Goal: Check status: Check status

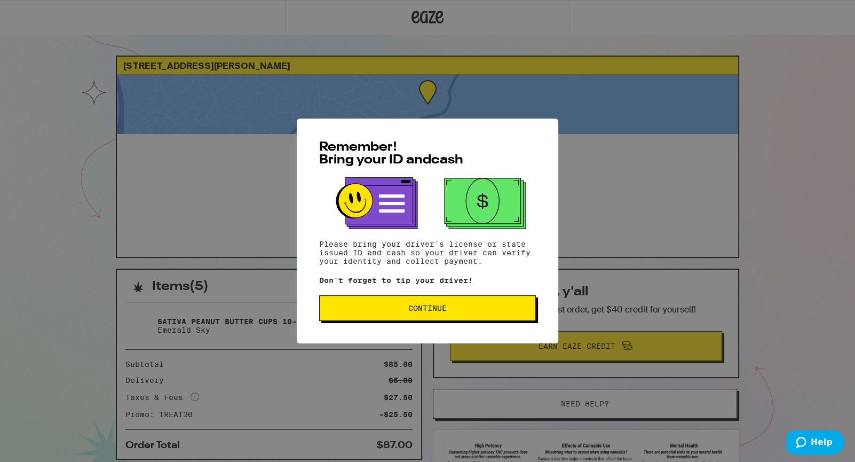
click at [427, 310] on span "Continue" at bounding box center [427, 307] width 38 height 7
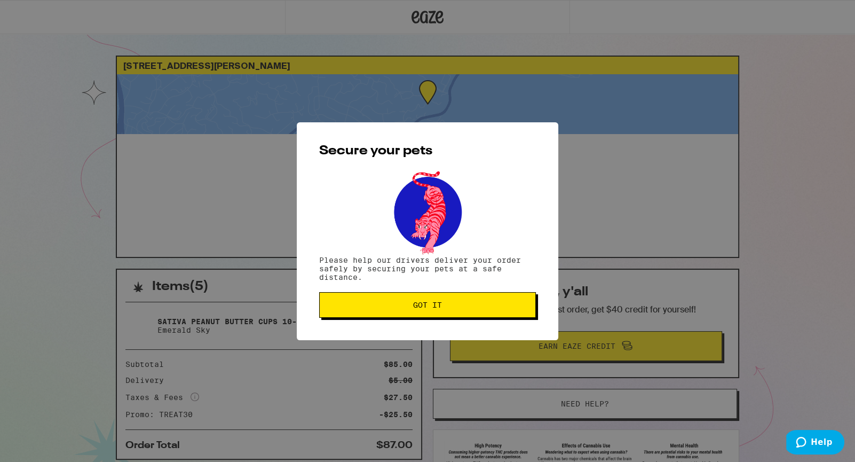
click at [438, 309] on span "Got it" at bounding box center [427, 304] width 29 height 7
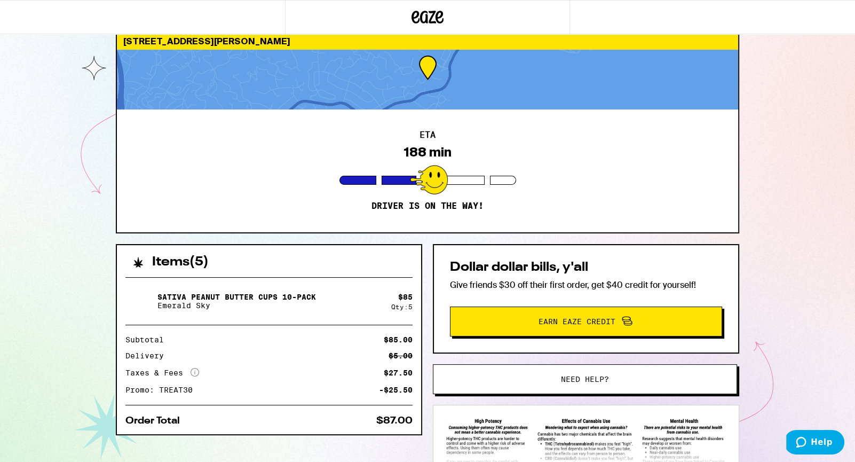
scroll to position [27, 0]
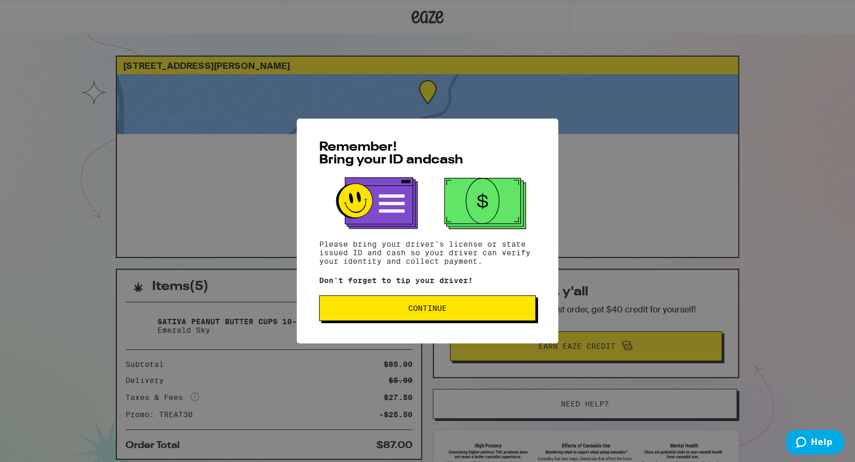
click at [431, 305] on span "Continue" at bounding box center [427, 307] width 38 height 7
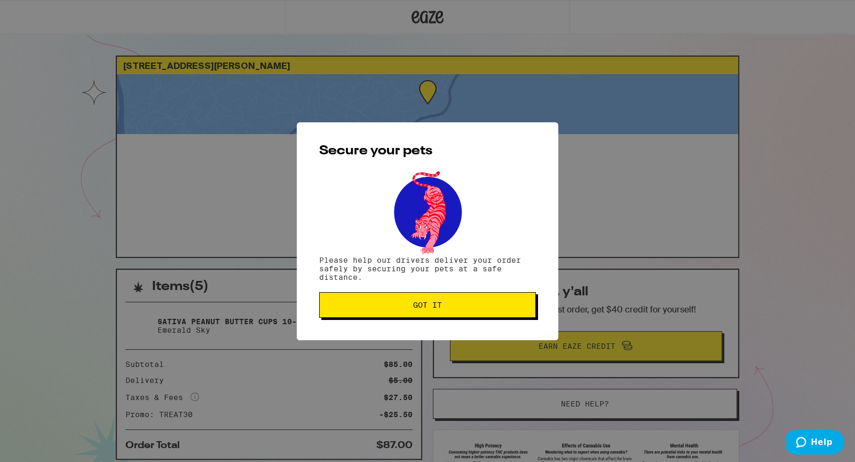
click at [440, 309] on span "Got it" at bounding box center [427, 304] width 29 height 7
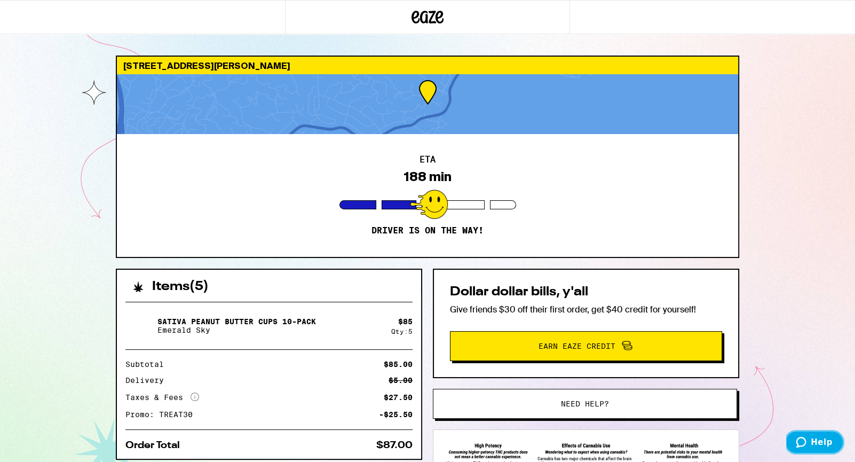
click at [801, 441] on icon "Help" at bounding box center [801, 442] width 11 height 11
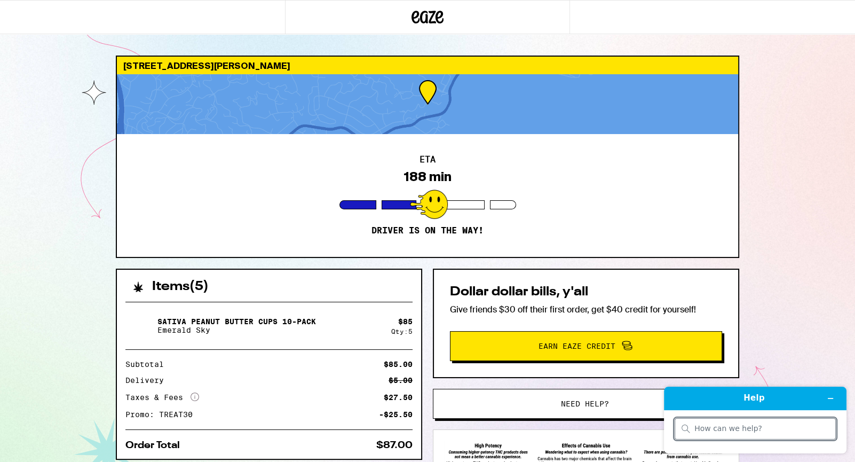
click at [79, 364] on div "[STREET_ADDRESS][PERSON_NAME] ETA 188 min Driver is on the way! Items ( 5 ) Sat…" at bounding box center [427, 291] width 855 height 582
